Goal: Task Accomplishment & Management: Check status

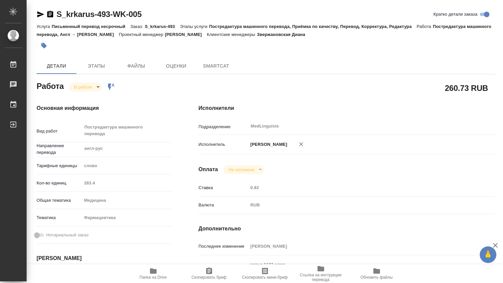
type textarea "x"
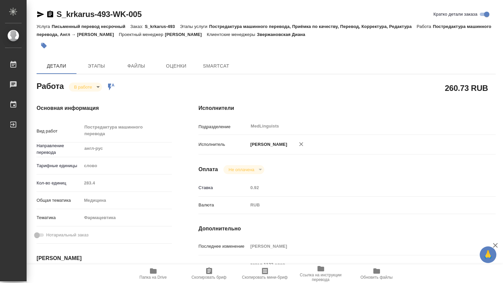
type textarea "x"
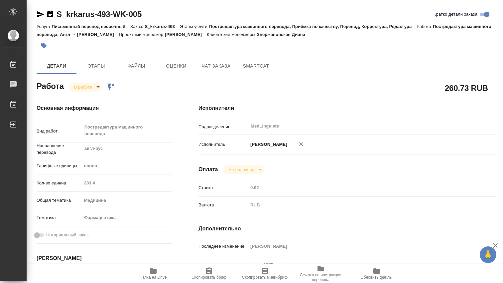
scroll to position [111, 0]
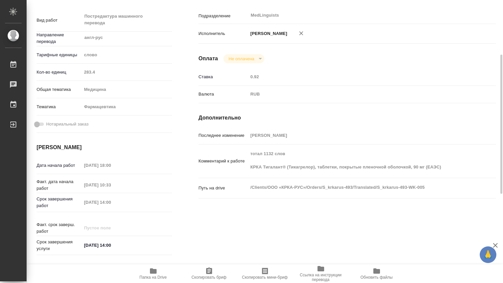
type textarea "x"
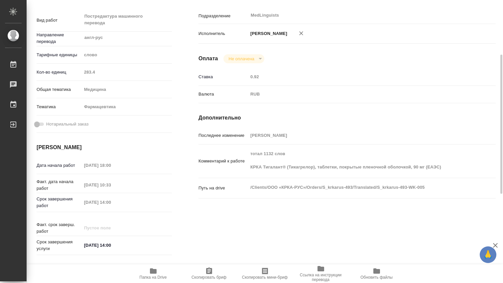
type textarea "x"
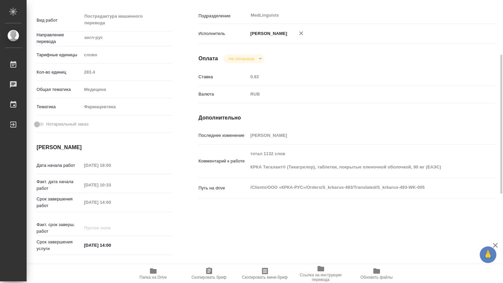
scroll to position [0, 0]
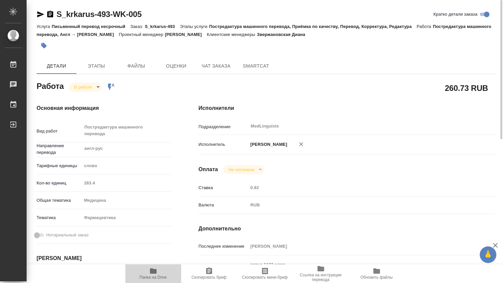
click at [158, 272] on span "Папка на Drive" at bounding box center [153, 273] width 48 height 13
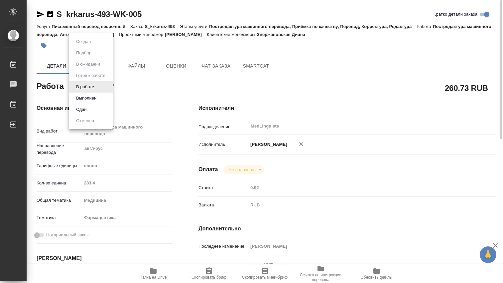
click at [97, 86] on body "🙏 .cls-1 fill:#fff; AWATERA [PERSON_NAME] 0 Чаты График Выйти S_krkarus-493-WK-…" at bounding box center [251, 141] width 503 height 283
click at [96, 95] on button "Выполнен" at bounding box center [86, 97] width 24 height 7
type textarea "x"
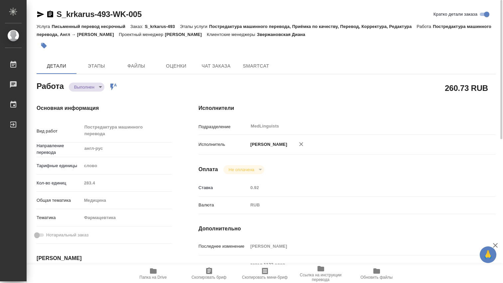
type textarea "x"
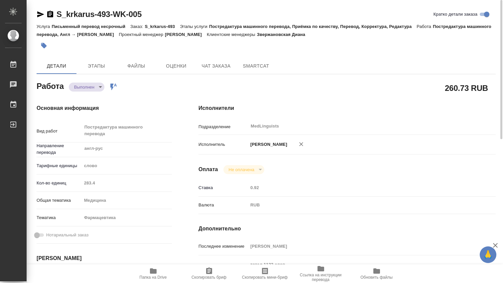
type textarea "x"
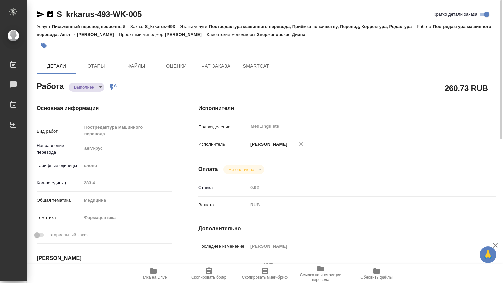
type textarea "x"
